Goal: Contribute content: Add original content to the website for others to see

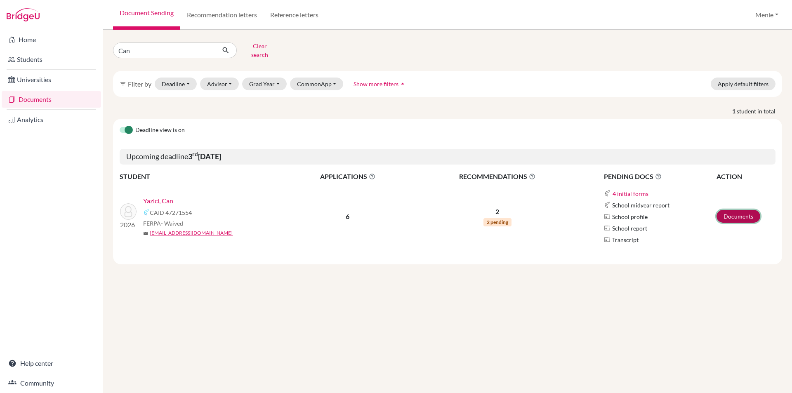
click at [734, 211] on link "Documents" at bounding box center [738, 216] width 44 height 13
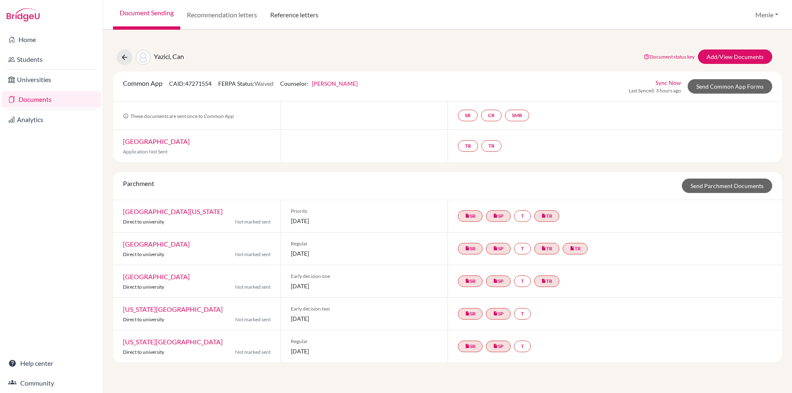
click at [297, 16] on link "Reference letters" at bounding box center [294, 15] width 61 height 30
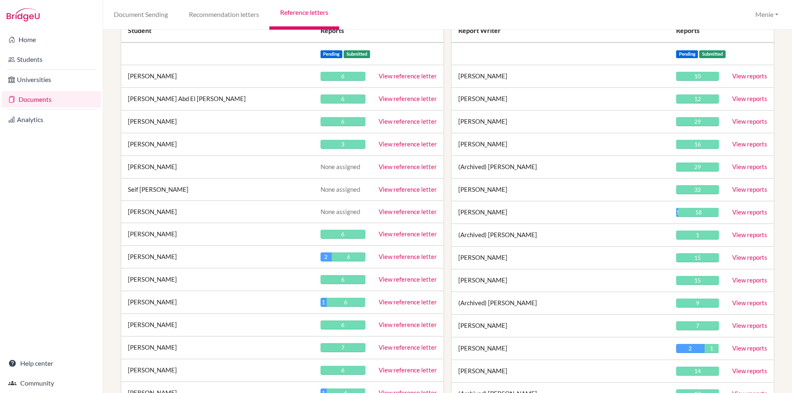
scroll to position [16960, 0]
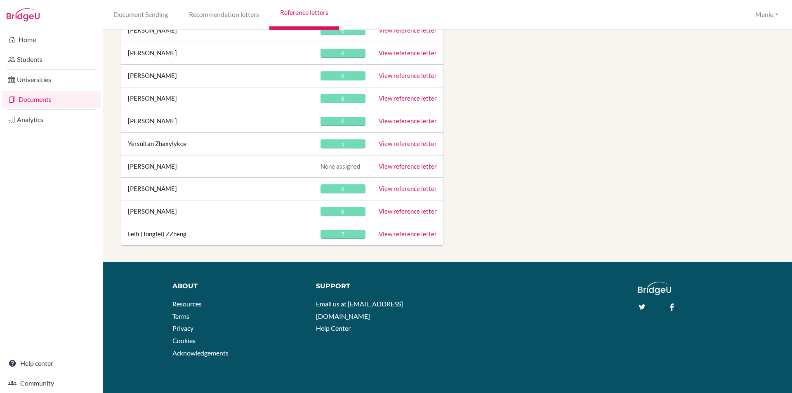
click at [401, 213] on link "View reference letter" at bounding box center [408, 210] width 58 height 7
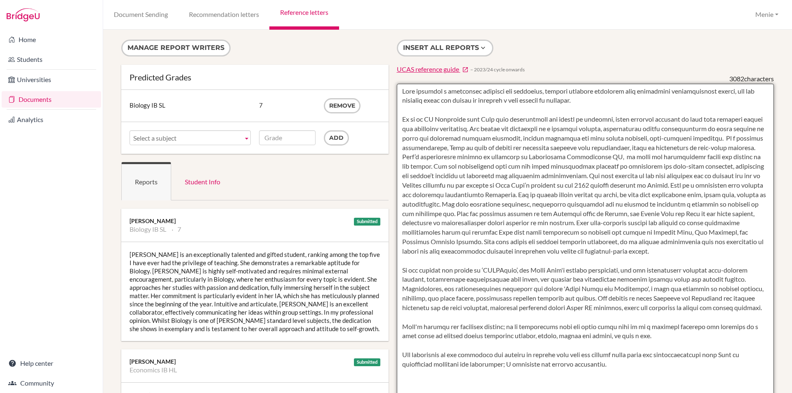
drag, startPoint x: 396, startPoint y: 96, endPoint x: 582, endPoint y: 114, distance: 186.9
click at [582, 114] on textarea at bounding box center [585, 322] width 377 height 477
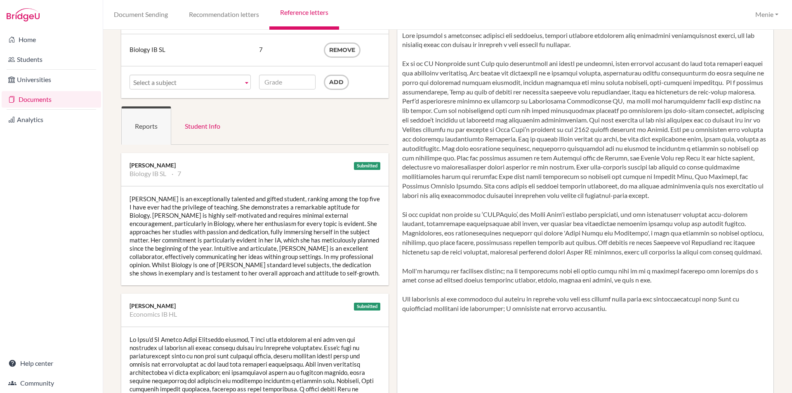
scroll to position [41, 0]
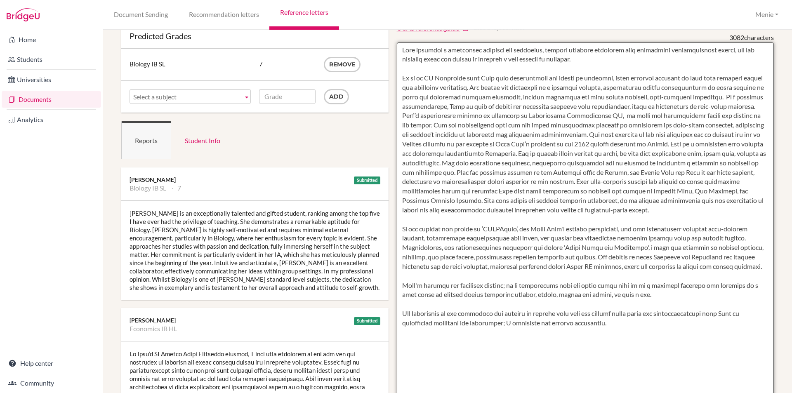
drag, startPoint x: 402, startPoint y: 87, endPoint x: 746, endPoint y: 117, distance: 345.7
click at [748, 117] on textarea at bounding box center [585, 280] width 377 height 477
drag, startPoint x: 509, startPoint y: 118, endPoint x: 455, endPoint y: 118, distance: 53.6
click at [508, 118] on textarea at bounding box center [585, 280] width 377 height 477
click at [424, 103] on textarea at bounding box center [585, 280] width 377 height 477
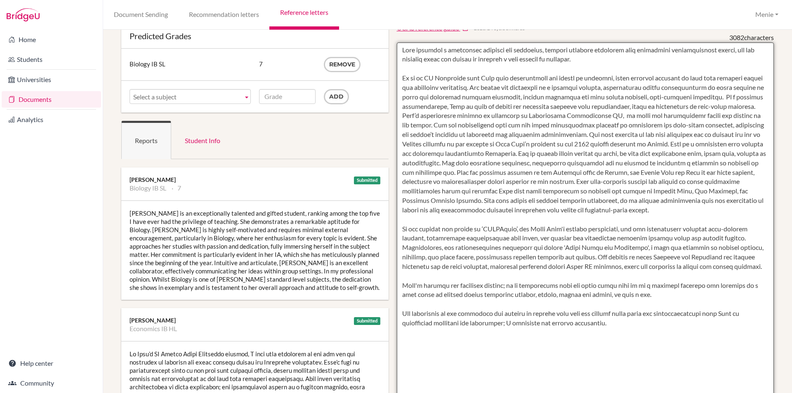
drag, startPoint x: 396, startPoint y: 86, endPoint x: 647, endPoint y: 104, distance: 251.8
click at [750, 115] on textarea at bounding box center [585, 280] width 377 height 477
drag, startPoint x: 675, startPoint y: 154, endPoint x: 620, endPoint y: 195, distance: 68.7
click at [620, 195] on textarea at bounding box center [585, 280] width 377 height 477
click at [466, 213] on textarea at bounding box center [585, 280] width 377 height 477
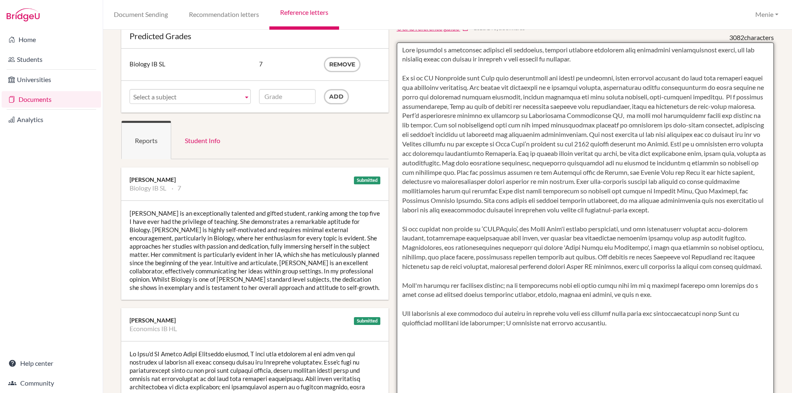
drag, startPoint x: 397, startPoint y: 332, endPoint x: 611, endPoint y: 339, distance: 213.8
click at [629, 341] on textarea at bounding box center [585, 280] width 377 height 477
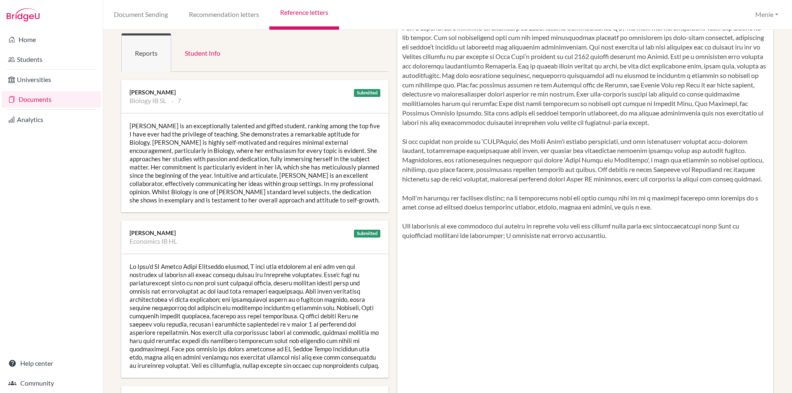
scroll to position [206, 0]
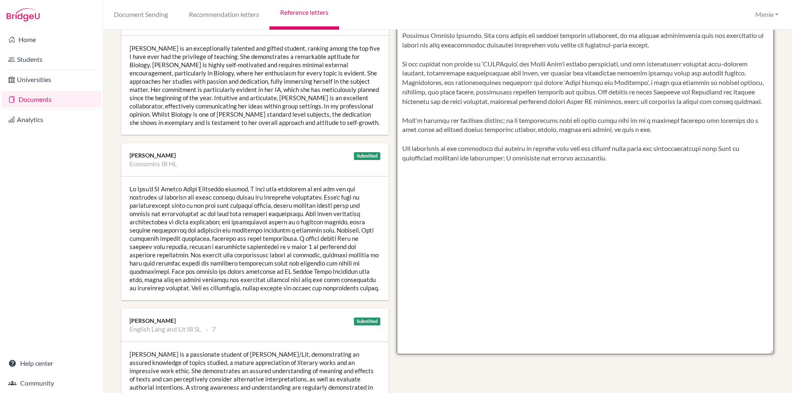
click at [485, 219] on textarea at bounding box center [585, 116] width 377 height 477
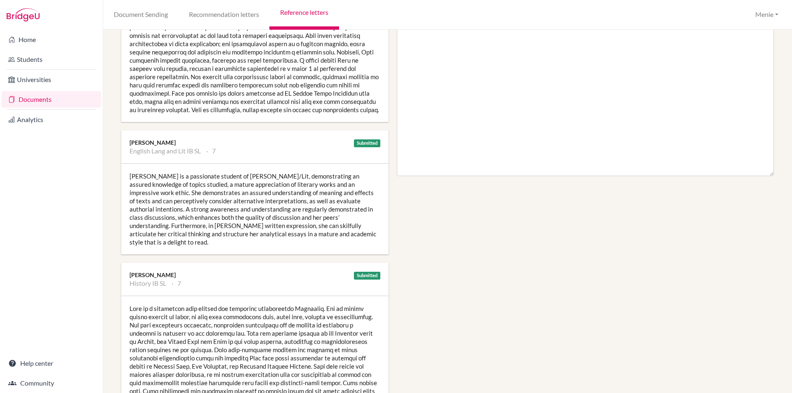
scroll to position [454, 0]
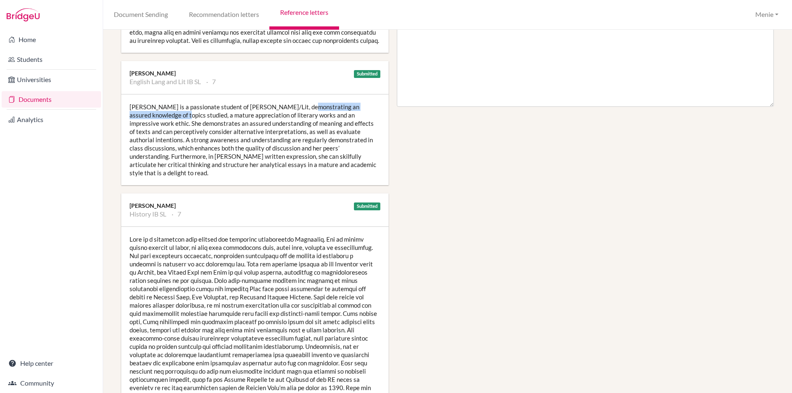
drag, startPoint x: 293, startPoint y: 106, endPoint x: 152, endPoint y: 116, distance: 141.0
click at [152, 116] on div "Raya is a passionate student of IB Lang/Lit, demonstrating an assured knowledge…" at bounding box center [254, 139] width 267 height 91
copy div "assured knowledge of topics studied,"
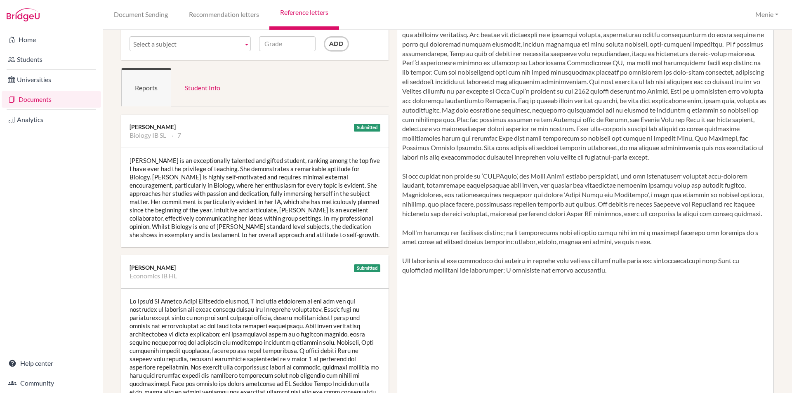
scroll to position [82, 0]
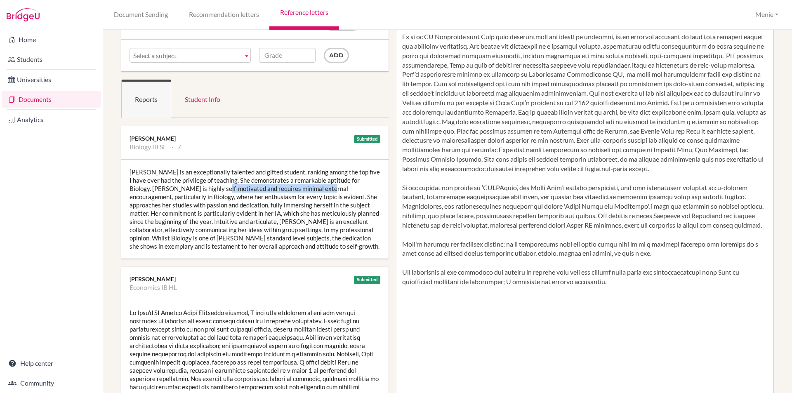
drag, startPoint x: 201, startPoint y: 190, endPoint x: 311, endPoint y: 189, distance: 110.1
click at [311, 189] on div "Raya is an exceptionally talented and gifted student, ranking among the top fiv…" at bounding box center [254, 209] width 267 height 99
click at [270, 193] on div "Raya is an exceptionally talented and gifted student, ranking among the top fiv…" at bounding box center [254, 209] width 267 height 99
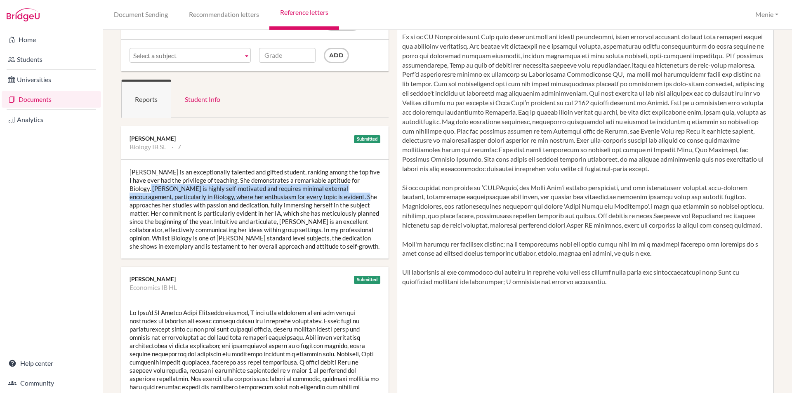
drag, startPoint x: 131, startPoint y: 189, endPoint x: 302, endPoint y: 191, distance: 171.2
click at [314, 193] on div "Raya is an exceptionally talented and gifted student, ranking among the top fiv…" at bounding box center [254, 209] width 267 height 99
click at [298, 191] on div "Raya is an exceptionally talented and gifted student, ranking among the top fiv…" at bounding box center [254, 209] width 267 height 99
drag, startPoint x: 131, startPoint y: 189, endPoint x: 311, endPoint y: 191, distance: 180.6
click at [313, 191] on div "Raya is an exceptionally talented and gifted student, ranking among the top fiv…" at bounding box center [254, 209] width 267 height 99
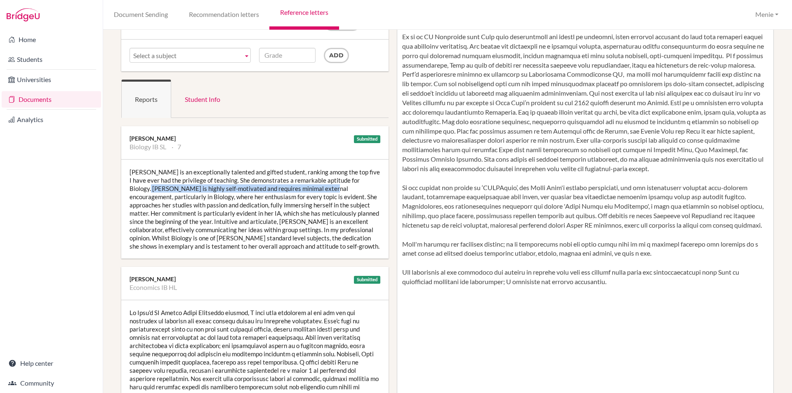
copy div "highly self-motivated and requires minimal external encouragement,"
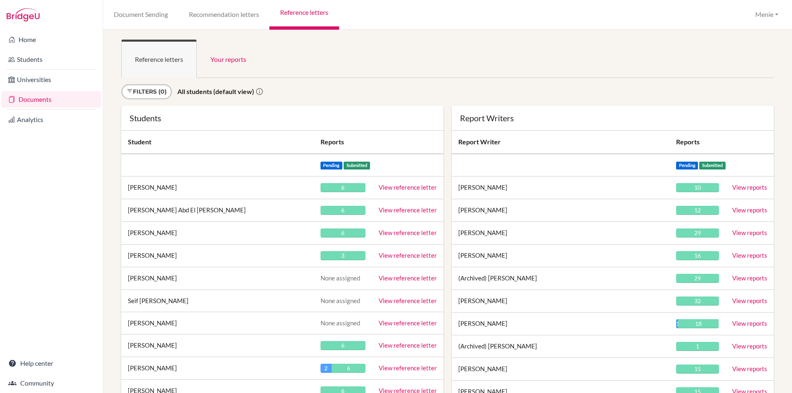
click at [466, 42] on ul "Reference letters Your reports" at bounding box center [447, 59] width 652 height 38
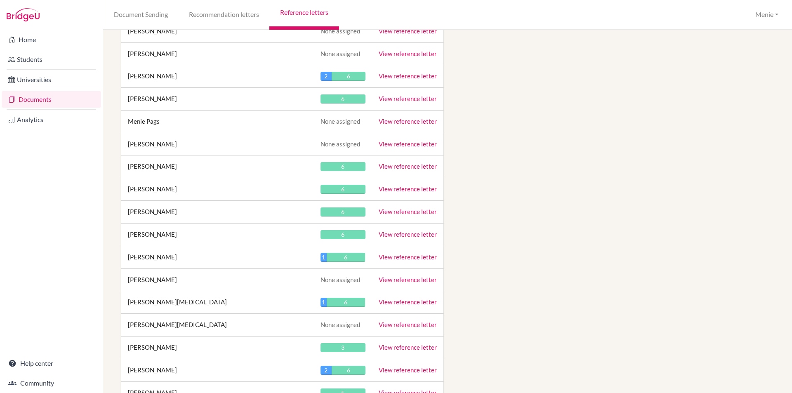
click at [409, 212] on link "View reference letter" at bounding box center [408, 211] width 58 height 7
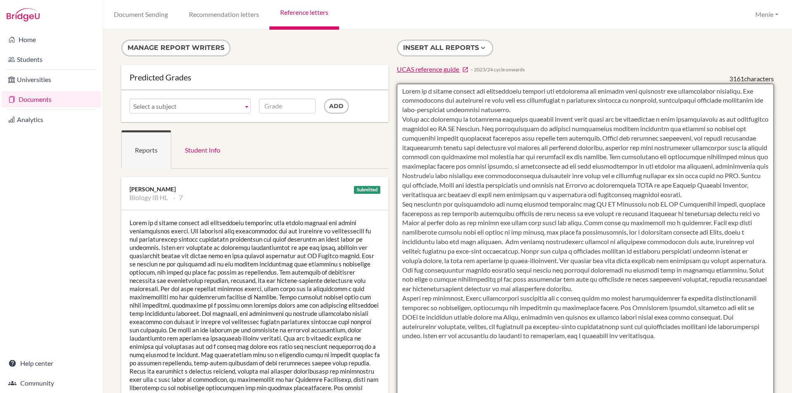
drag, startPoint x: 398, startPoint y: 91, endPoint x: 556, endPoint y: 109, distance: 159.8
click at [556, 109] on textarea at bounding box center [585, 322] width 377 height 477
click at [645, 244] on textarea at bounding box center [585, 322] width 377 height 477
click at [565, 112] on textarea at bounding box center [585, 322] width 377 height 477
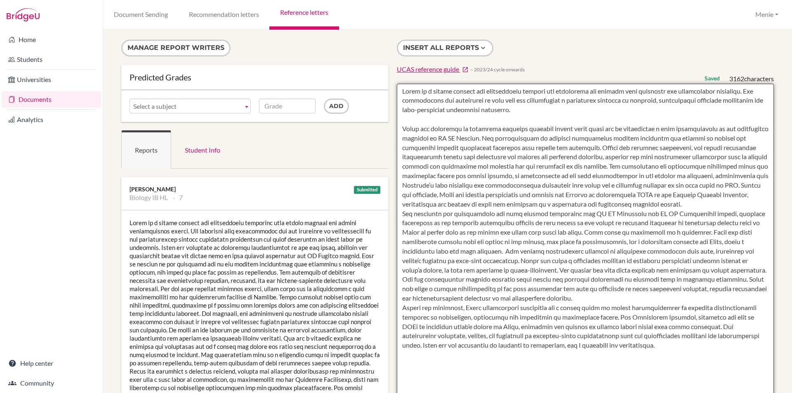
drag, startPoint x: 400, startPoint y: 129, endPoint x: 745, endPoint y: 139, distance: 345.7
click at [745, 139] on textarea at bounding box center [585, 322] width 377 height 477
click at [667, 297] on textarea at bounding box center [585, 322] width 377 height 477
drag, startPoint x: 400, startPoint y: 127, endPoint x: 572, endPoint y: 165, distance: 176.6
click at [572, 165] on textarea at bounding box center [585, 322] width 377 height 477
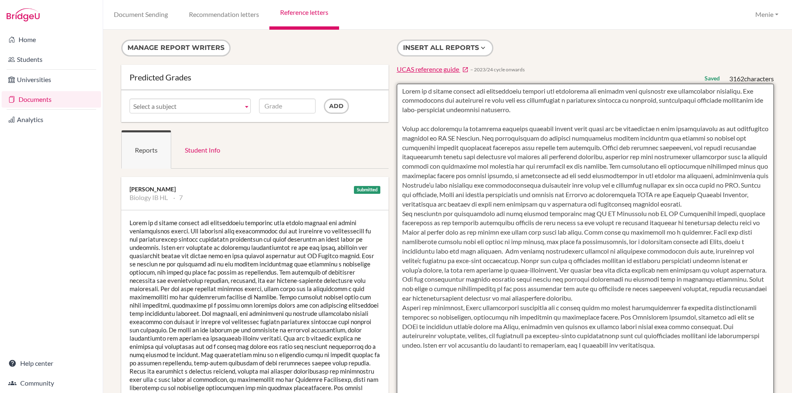
type textarea "[PERSON_NAME] is a highly capable and enthusiastic student who approaches her s…"
drag, startPoint x: 509, startPoint y: 235, endPoint x: 503, endPoint y: 234, distance: 6.3
click at [508, 236] on textarea at bounding box center [585, 322] width 377 height 477
drag, startPoint x: 400, startPoint y: 213, endPoint x: 739, endPoint y: 259, distance: 342.5
click at [739, 259] on textarea at bounding box center [585, 322] width 377 height 477
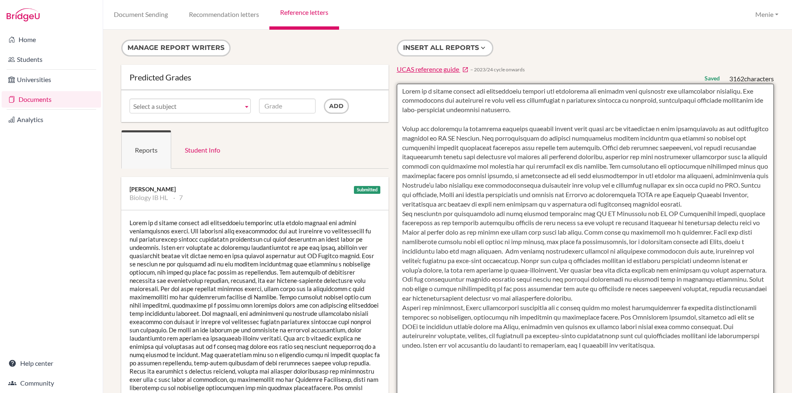
click at [745, 274] on textarea at bounding box center [585, 322] width 377 height 477
drag, startPoint x: 398, startPoint y: 214, endPoint x: 652, endPoint y: 226, distance: 254.3
click at [652, 226] on textarea at bounding box center [585, 322] width 377 height 477
click at [653, 226] on textarea at bounding box center [585, 322] width 377 height 477
drag, startPoint x: 398, startPoint y: 213, endPoint x: 565, endPoint y: 271, distance: 176.2
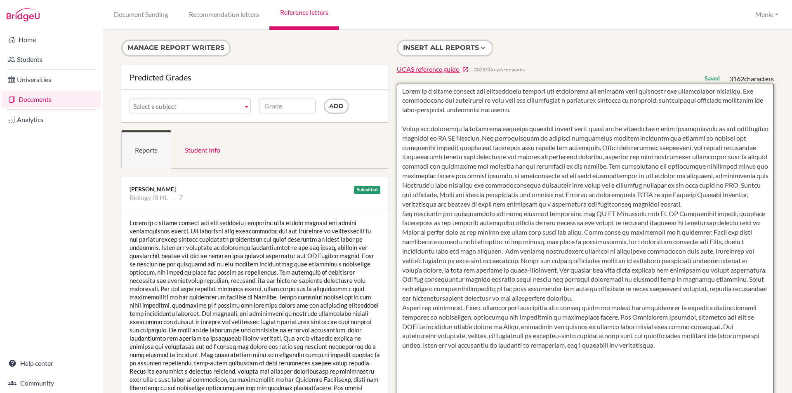
click at [565, 271] on textarea at bounding box center [585, 322] width 377 height 477
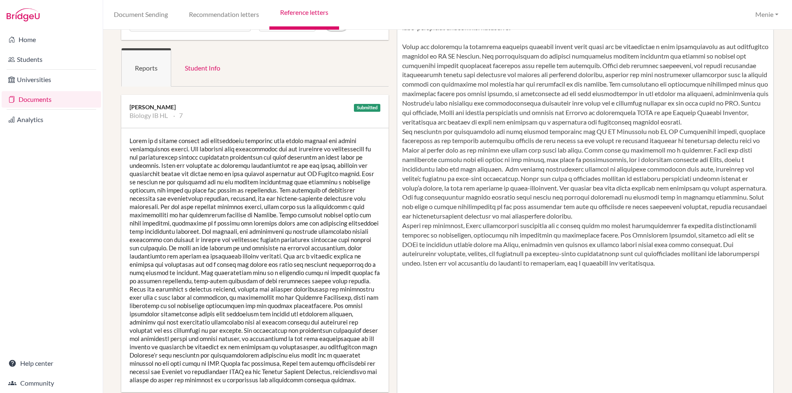
scroll to position [82, 0]
